Goal: Task Accomplishment & Management: Use online tool/utility

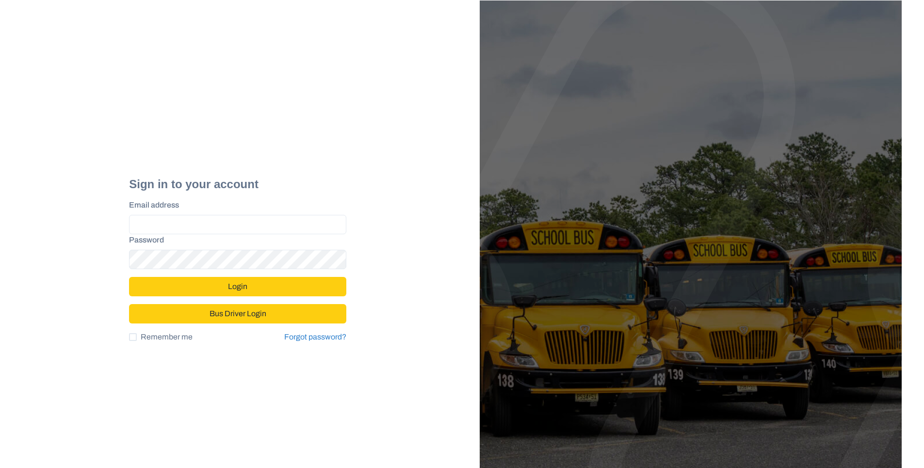
type input "**********"
click at [297, 287] on button "Login" at bounding box center [237, 286] width 217 height 19
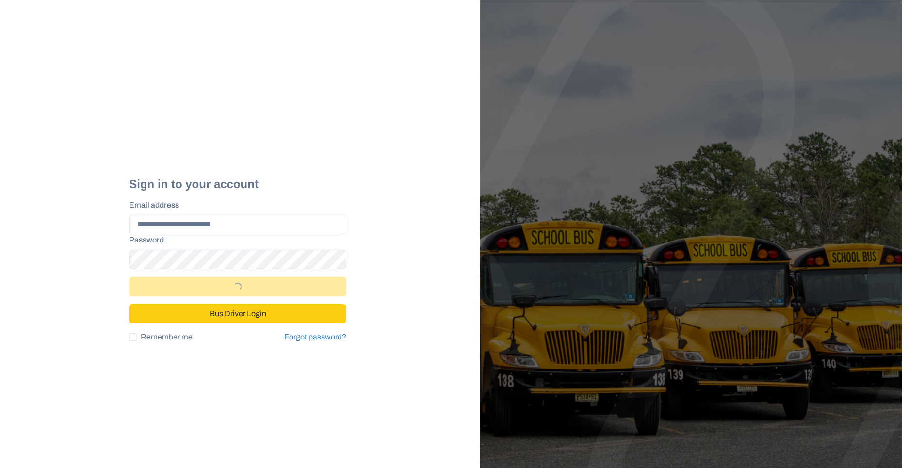
select select "*"
select select "****"
